Goal: Transaction & Acquisition: Purchase product/service

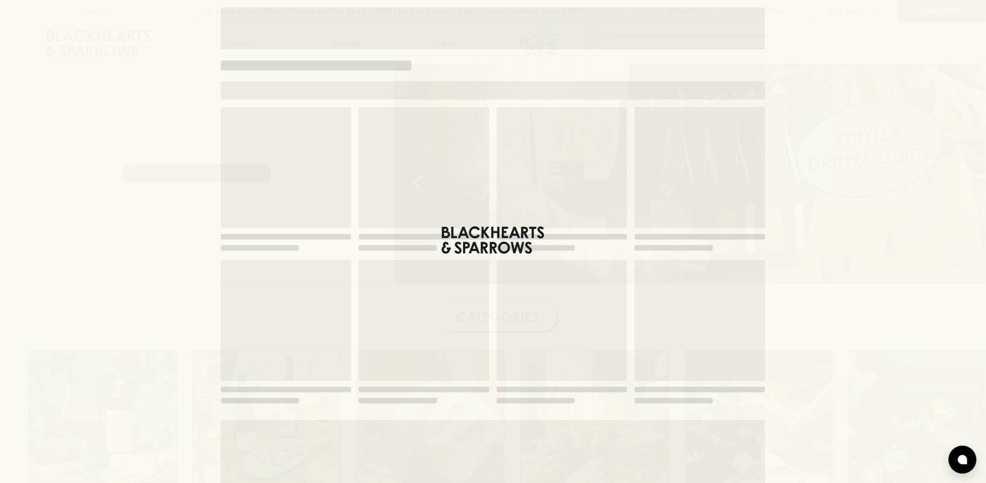
click at [145, 42] on div "Loading" at bounding box center [493, 241] width 986 height 483
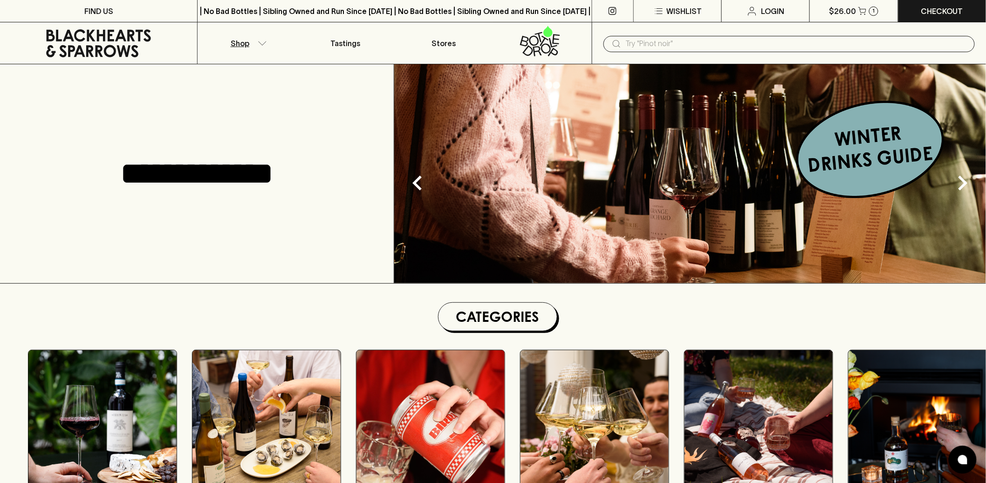
click at [242, 41] on p "Shop" at bounding box center [240, 43] width 19 height 11
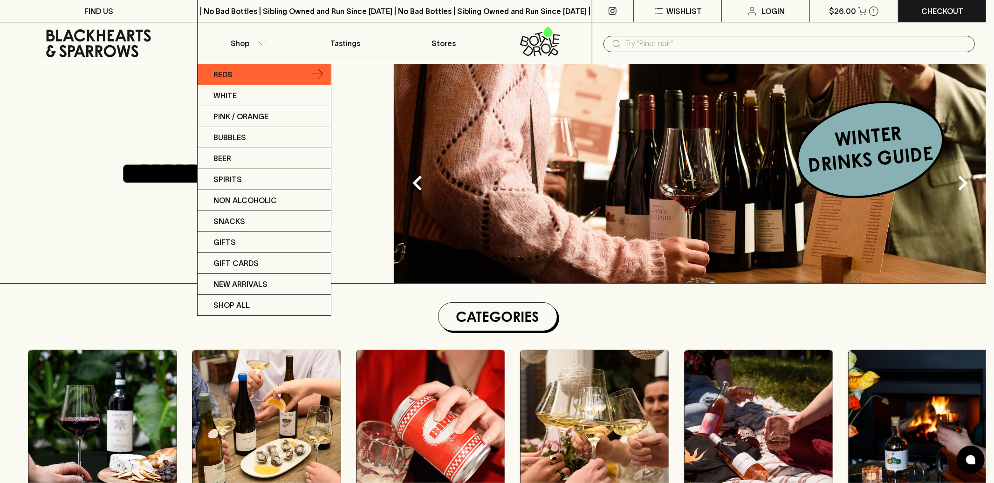
click at [252, 76] on link "Reds" at bounding box center [264, 74] width 133 height 21
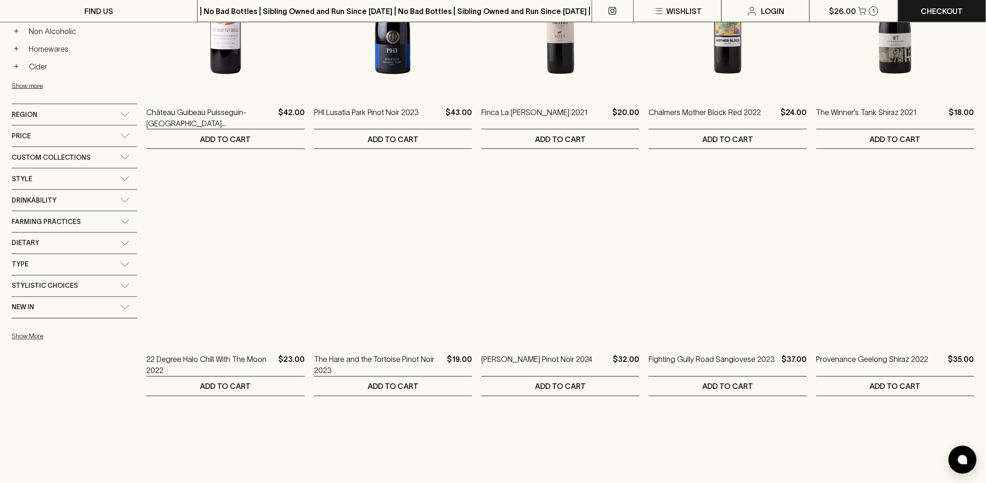
scroll to position [560, 0]
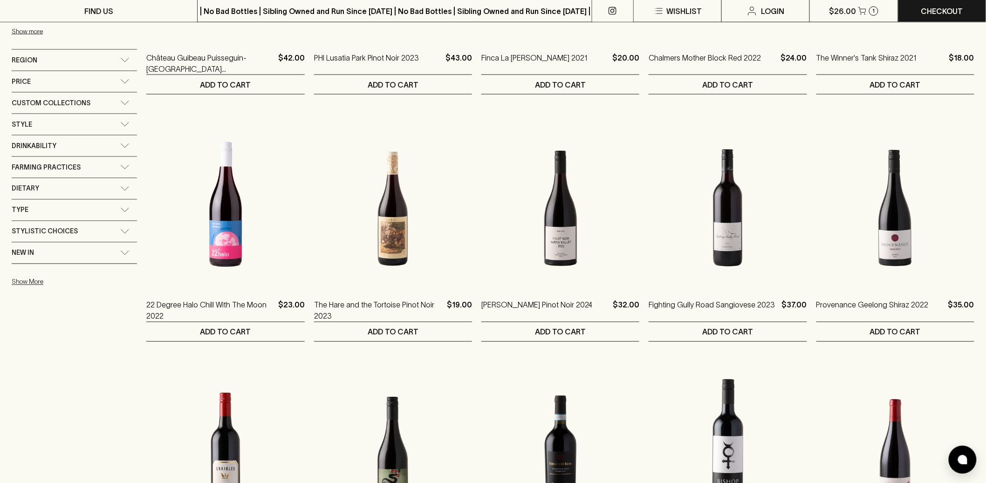
click at [83, 108] on span "Custom Collections" at bounding box center [51, 103] width 79 height 12
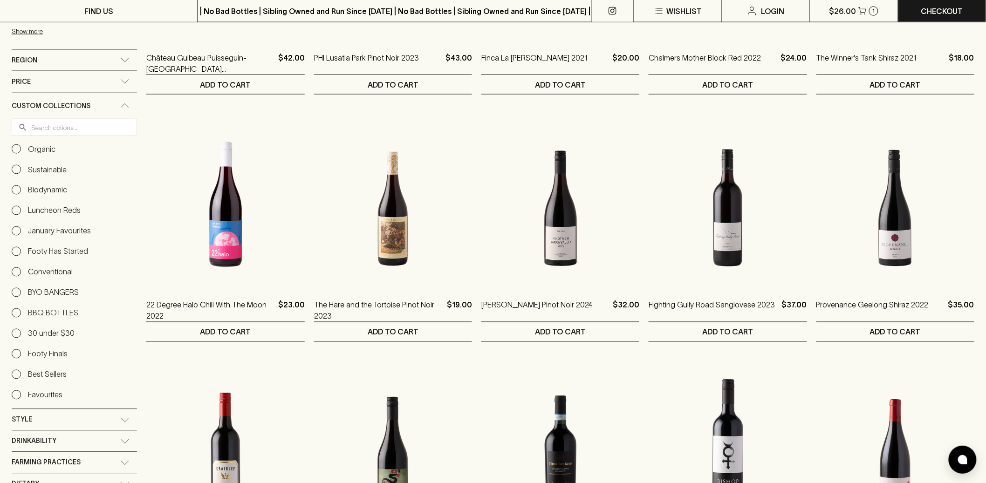
click at [58, 141] on div "​ ​ Organic Sustainable Biodynamic Luncheon Reds January Favourites Footy Has S…" at bounding box center [74, 264] width 125 height 290
click at [60, 131] on input "text" at bounding box center [84, 127] width 106 height 17
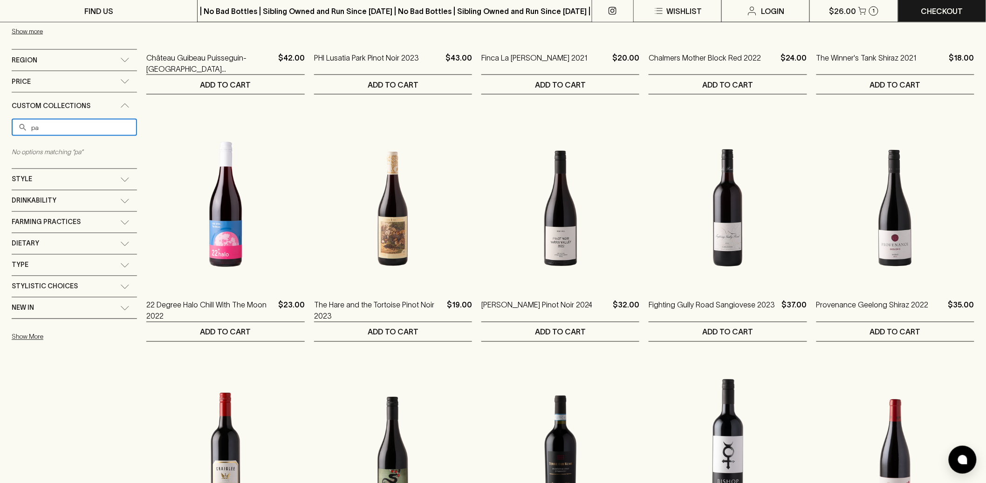
type input "p"
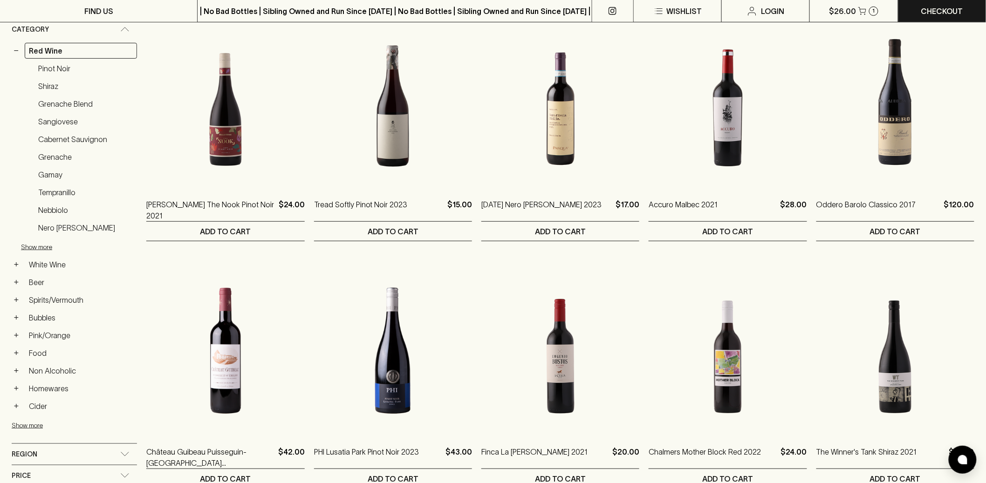
scroll to position [0, 0]
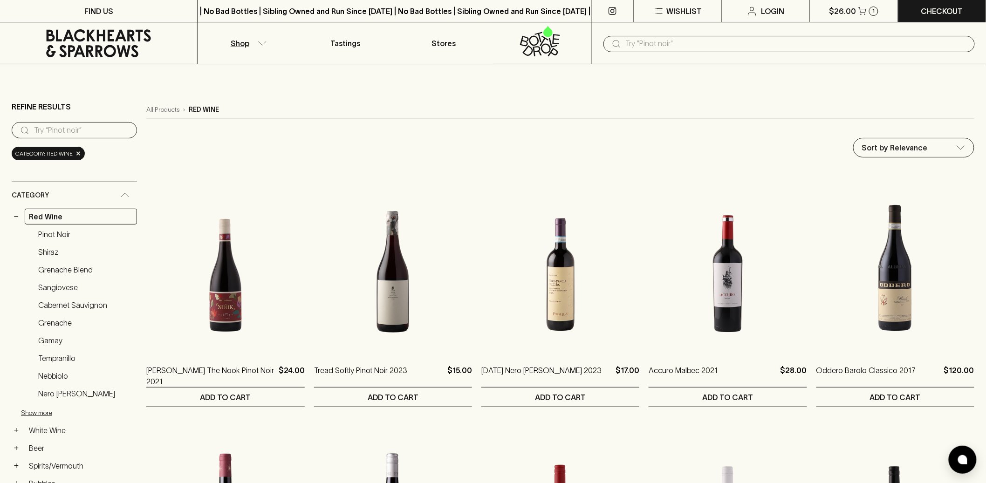
click at [702, 48] on input "text" at bounding box center [797, 43] width 342 height 15
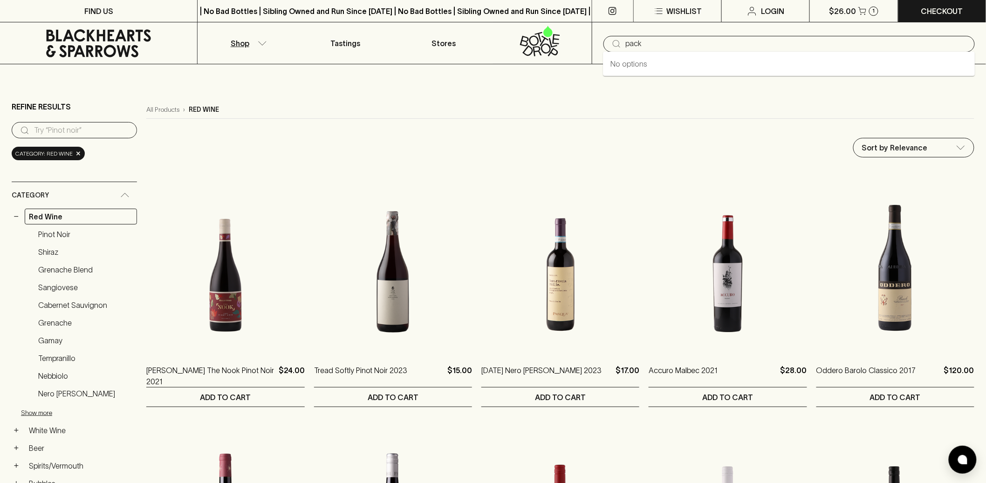
type input "pack"
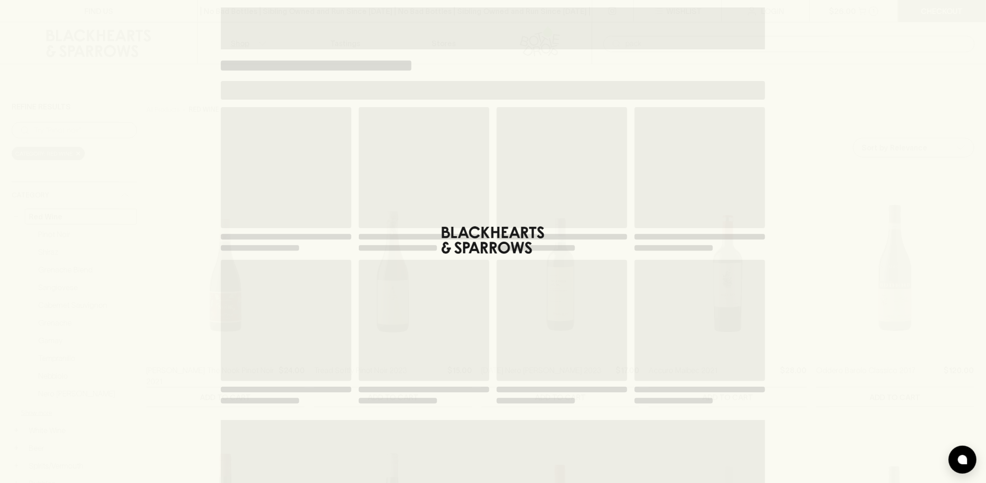
type input "pack"
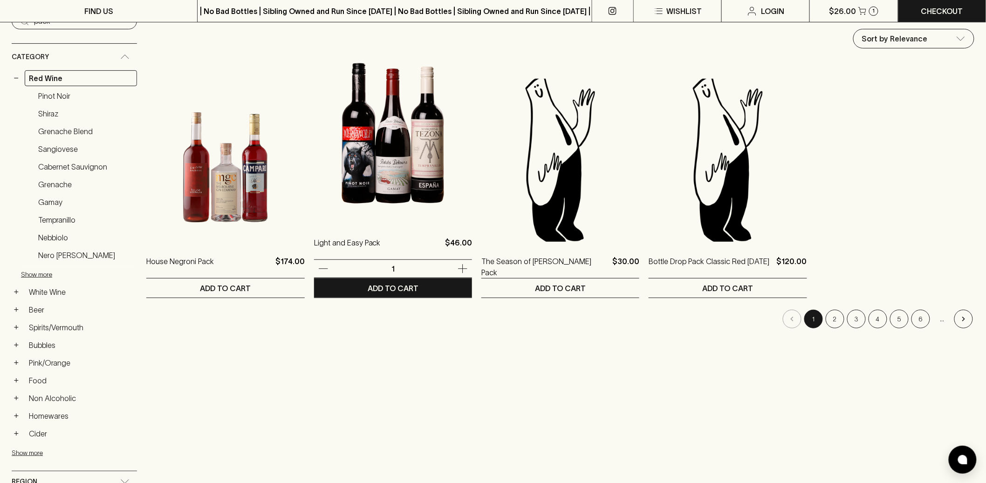
scroll to position [110, 0]
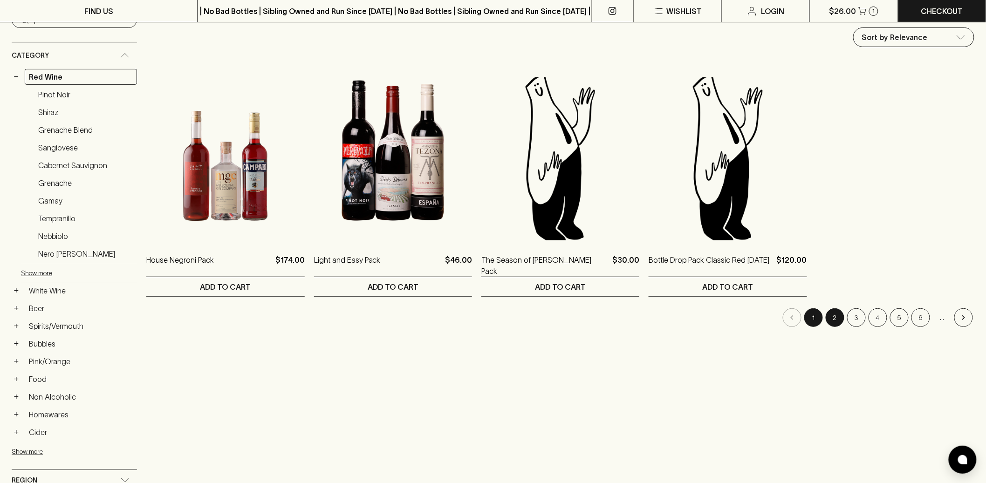
click at [830, 312] on button "2" at bounding box center [835, 318] width 19 height 19
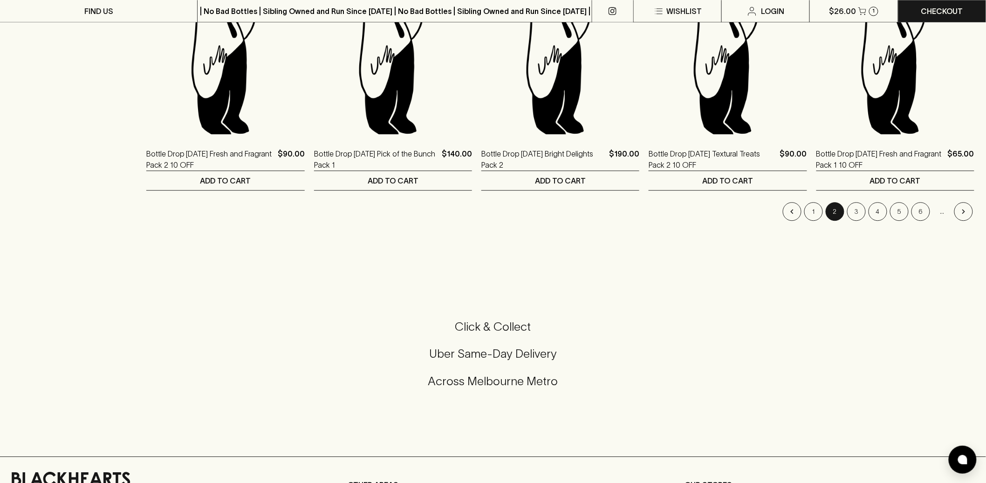
scroll to position [995, 0]
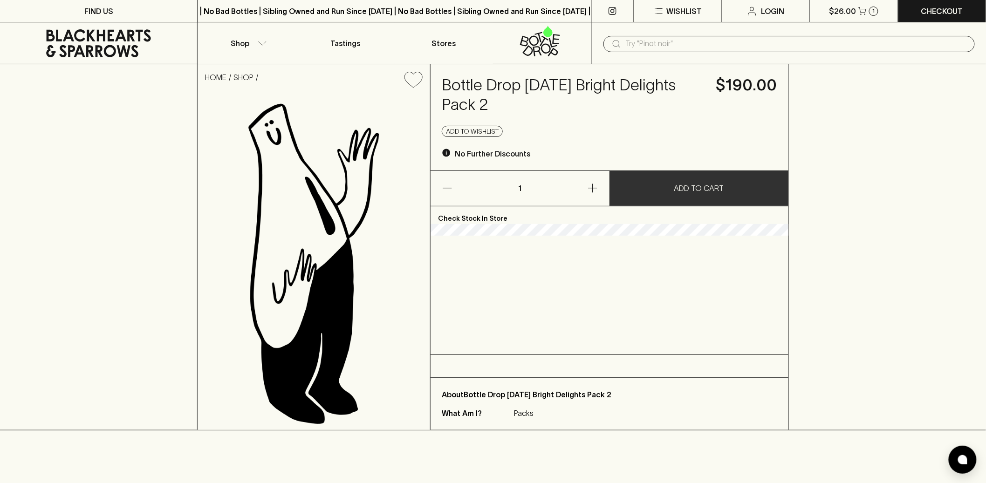
click at [651, 178] on button "ADD TO CART" at bounding box center [699, 188] width 179 height 35
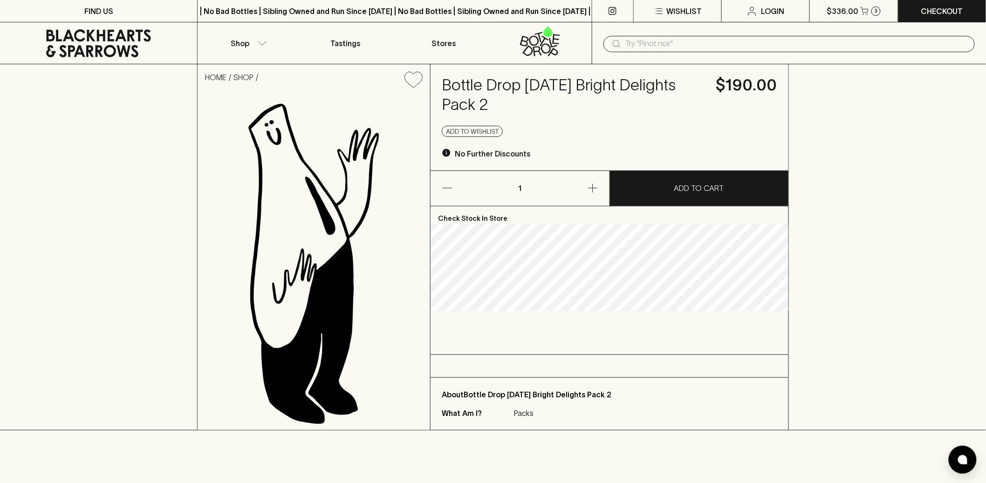
click at [510, 88] on h4 "Bottle Drop [DATE] Bright Delights Pack 2" at bounding box center [573, 95] width 263 height 39
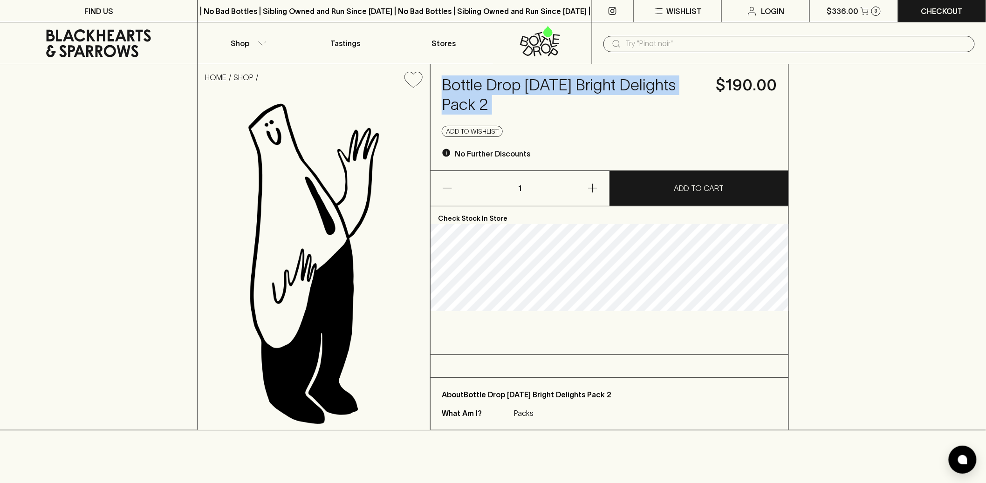
click at [510, 88] on h4 "Bottle Drop [DATE] Bright Delights Pack 2" at bounding box center [573, 95] width 263 height 39
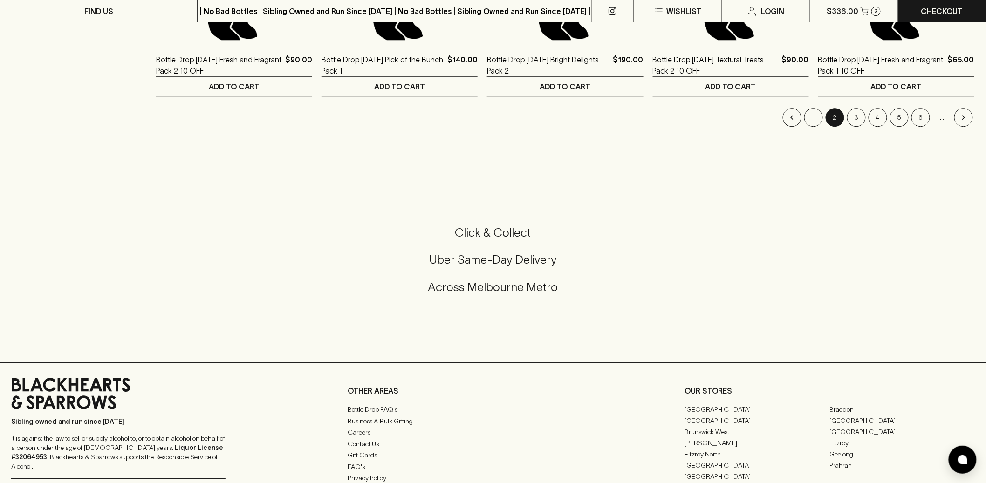
scroll to position [1022, 0]
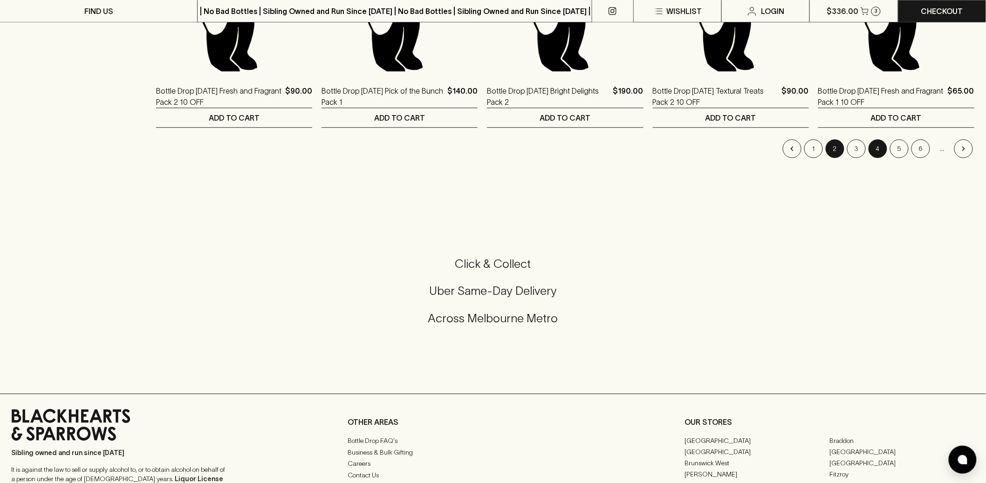
click at [878, 155] on button "4" at bounding box center [878, 148] width 19 height 19
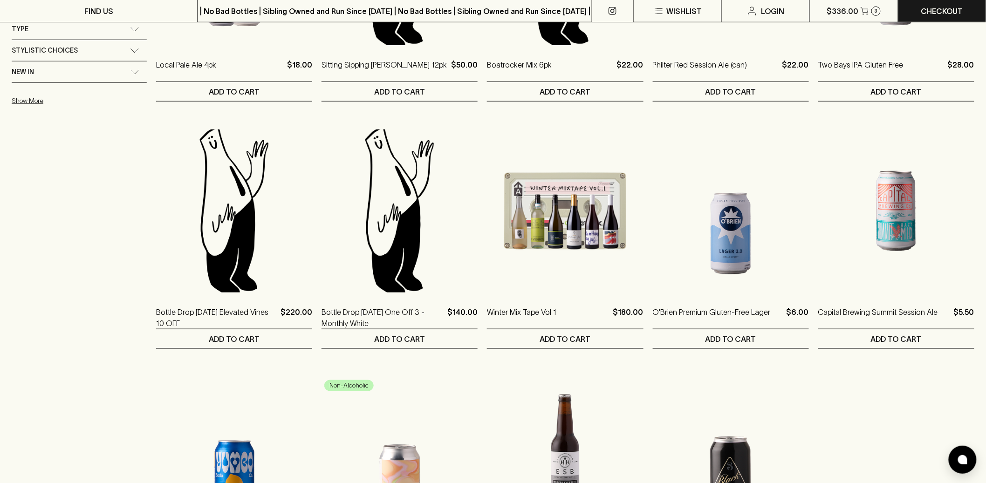
scroll to position [227, 0]
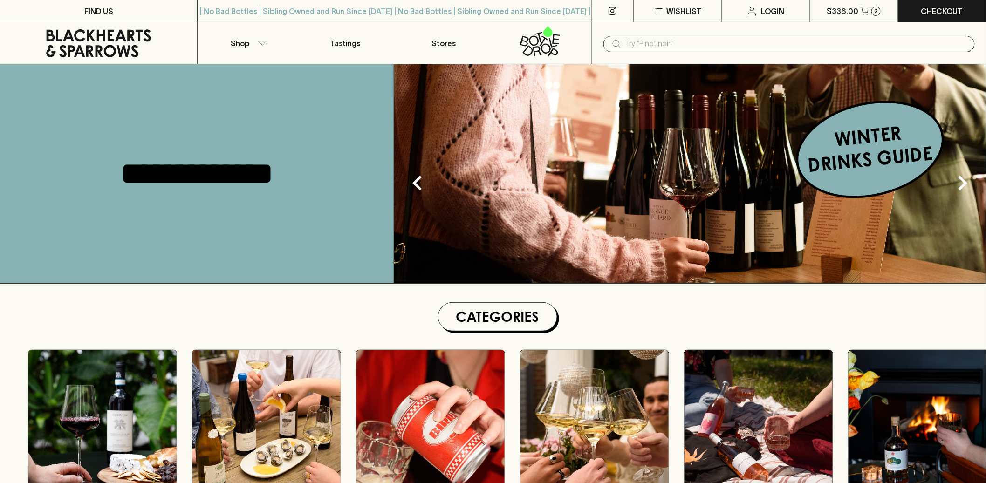
click at [739, 39] on input "text" at bounding box center [797, 43] width 342 height 15
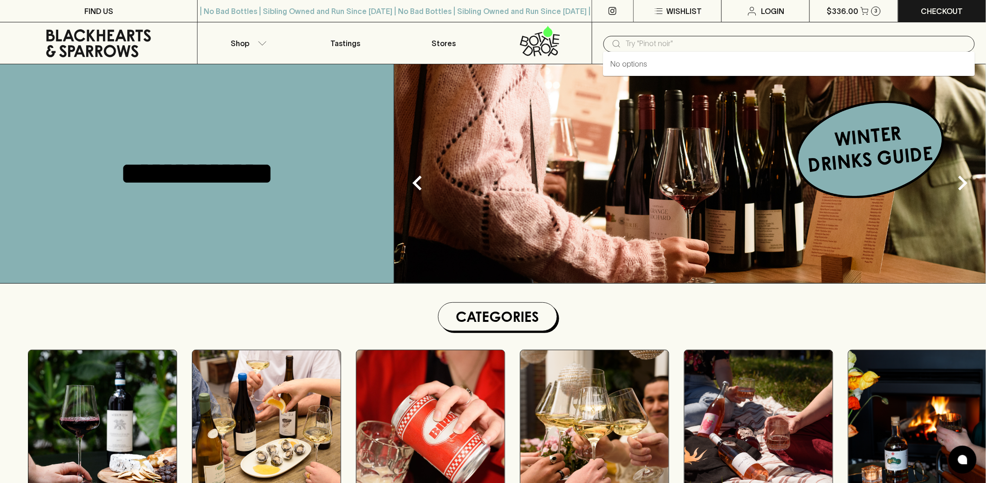
paste input "32657"
type input "32657"
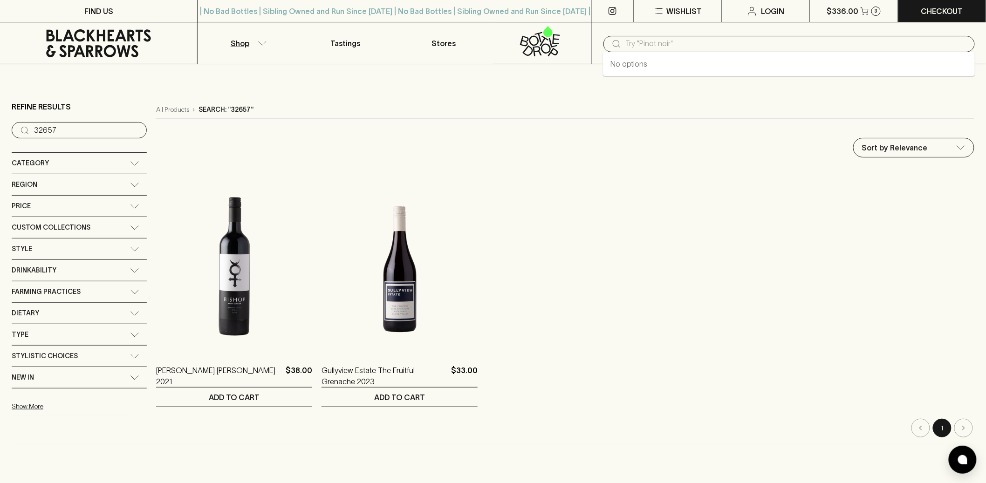
click at [737, 43] on input "text" at bounding box center [797, 43] width 342 height 15
paste input "32657"
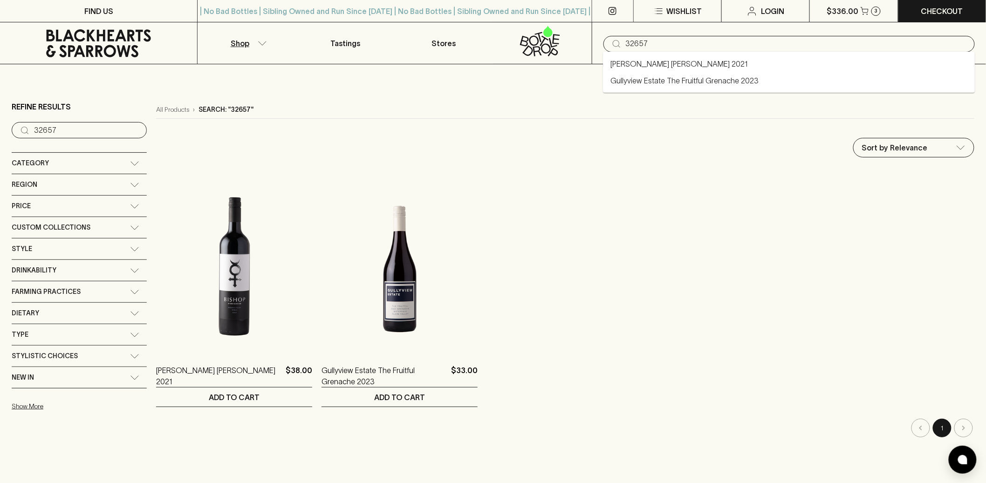
type input "32657"
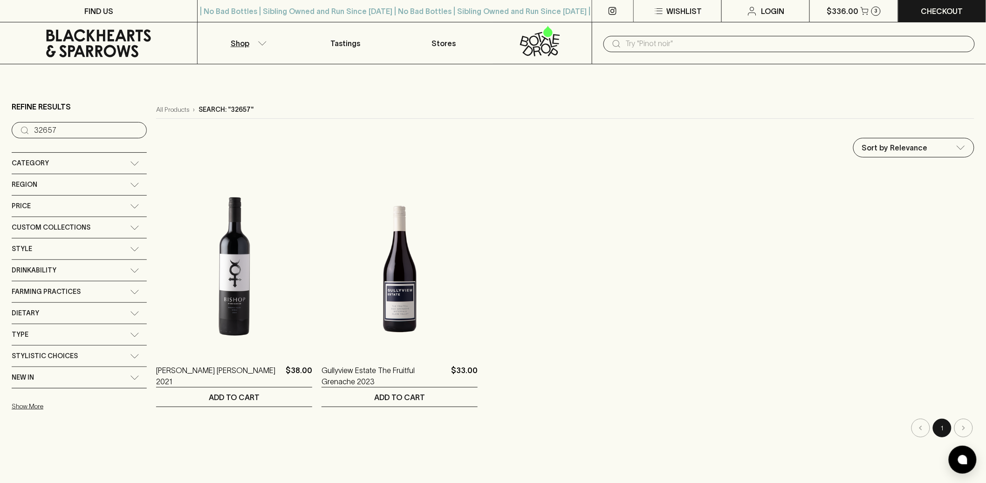
click at [660, 36] on input "text" at bounding box center [797, 43] width 342 height 15
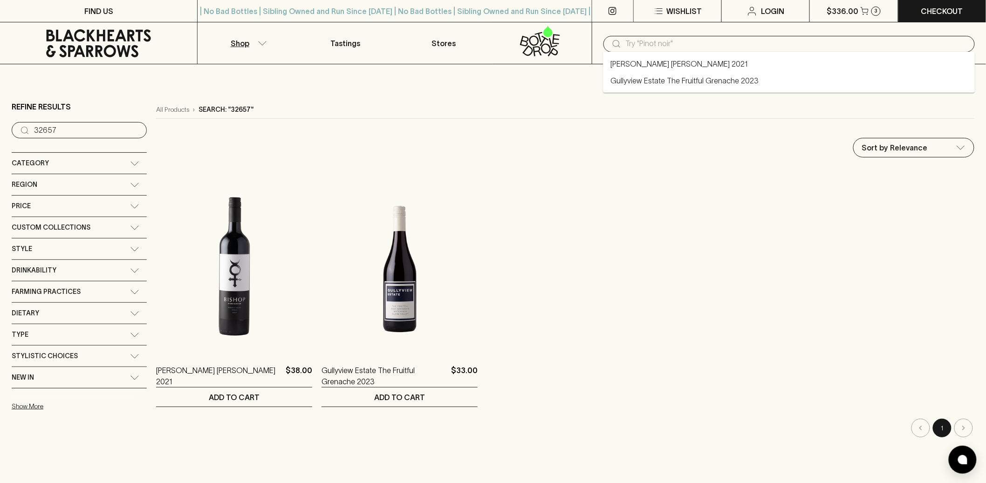
paste input "32656"
type input "32656"
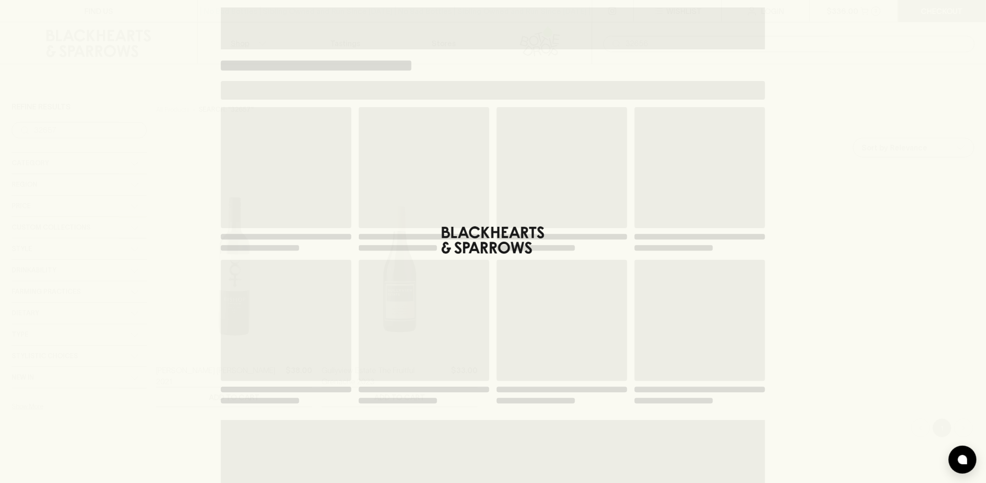
type input "32656"
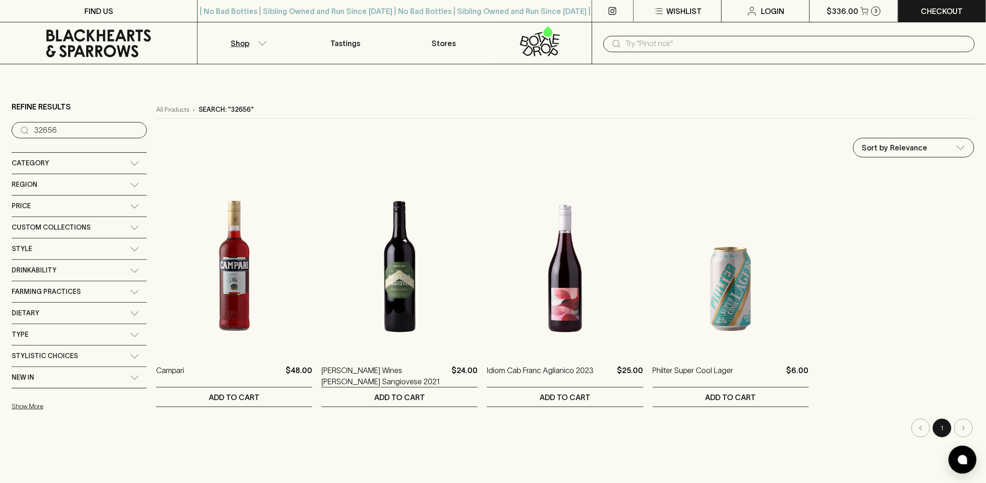
click at [734, 49] on input "text" at bounding box center [797, 43] width 342 height 15
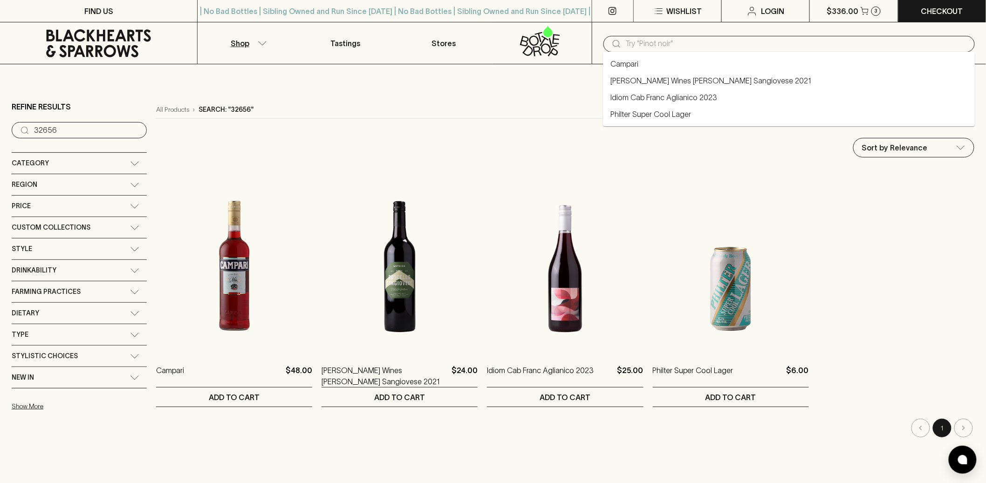
paste input "33015"
type input "33015"
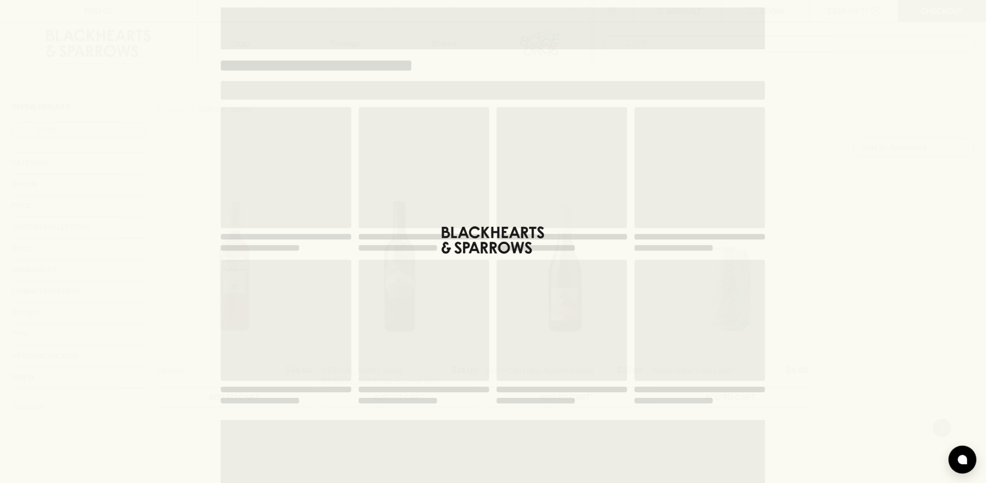
type input "33015"
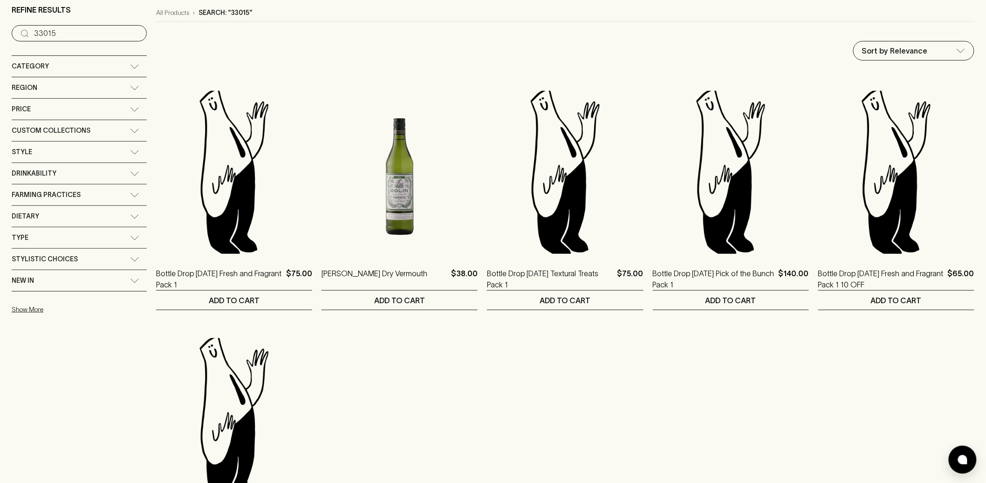
scroll to position [98, 0]
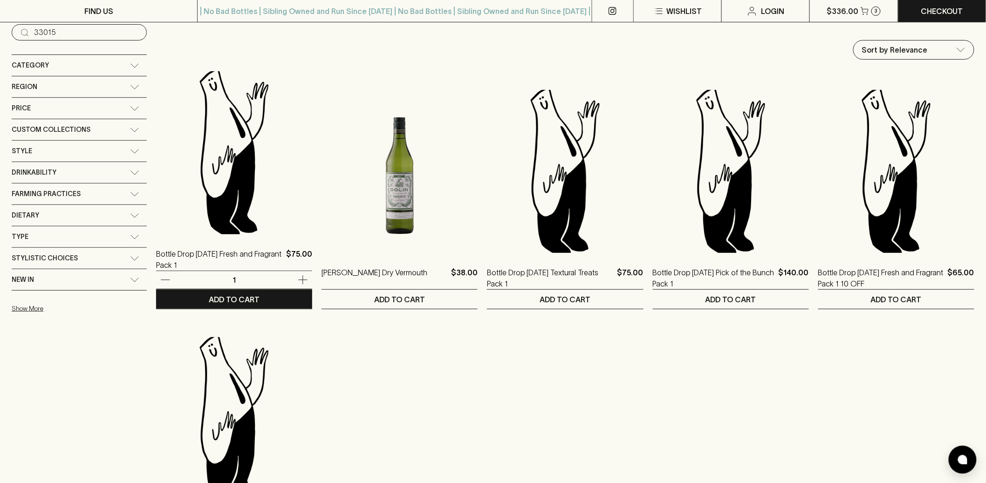
click at [251, 162] on img at bounding box center [234, 152] width 156 height 163
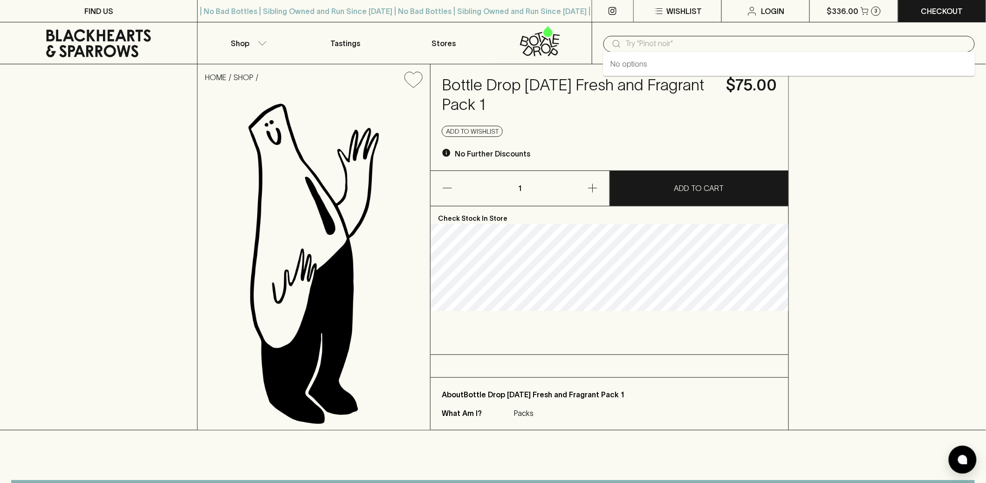
click at [632, 36] on input "text" at bounding box center [797, 43] width 342 height 15
paste input "33538"
type input "33538"
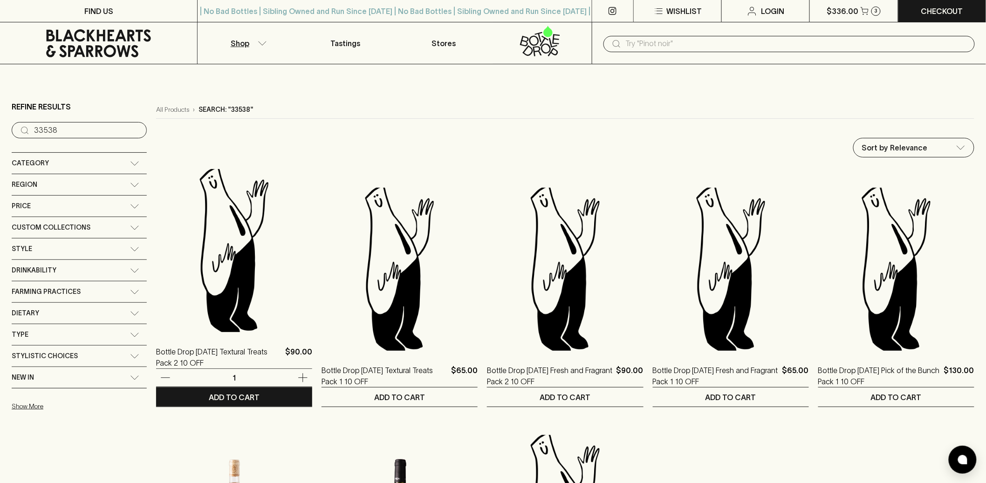
click at [247, 256] on img at bounding box center [234, 250] width 156 height 163
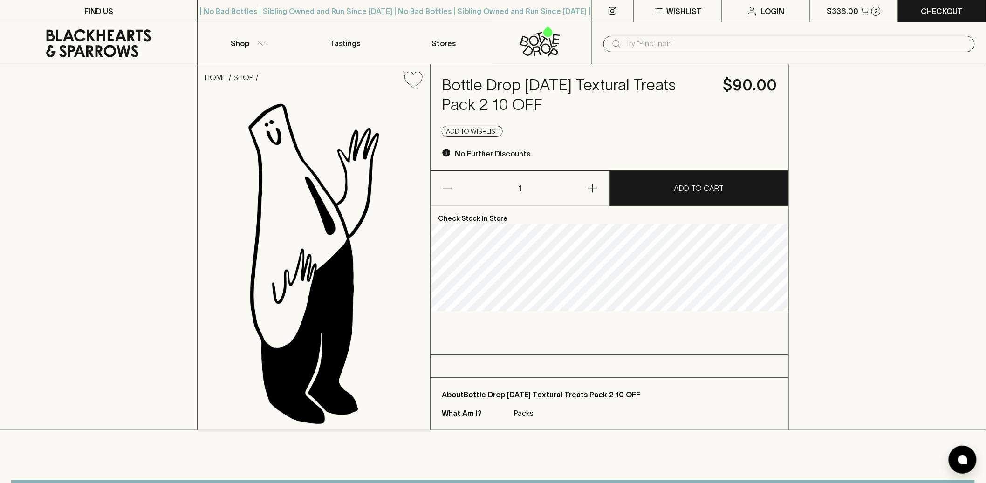
click at [841, 248] on div "HOME SHOP Bottle Drop OCT 23 Textural Treats Pack 2 10 OFF $90.00 Add to wishli…" at bounding box center [493, 247] width 986 height 366
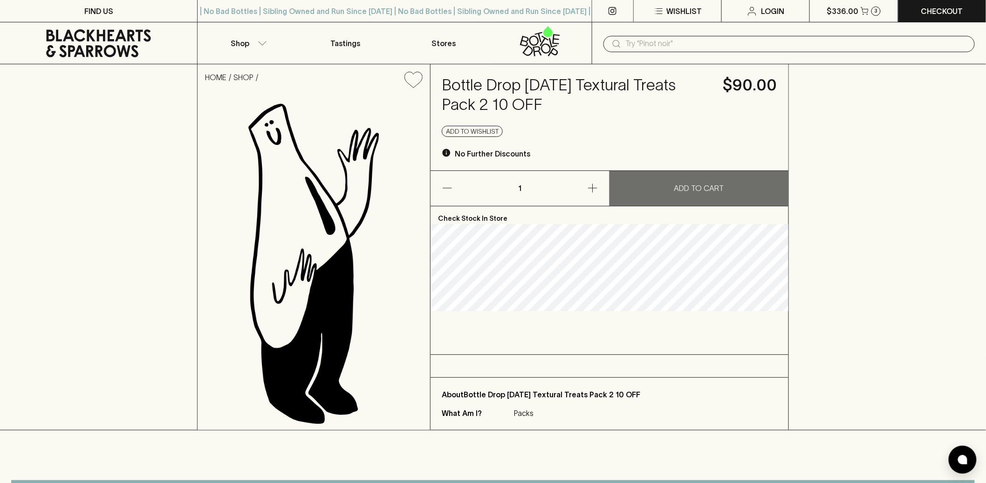
click at [699, 205] on button "ADD TO CART" at bounding box center [699, 188] width 179 height 35
